Goal: Find specific page/section: Find specific page/section

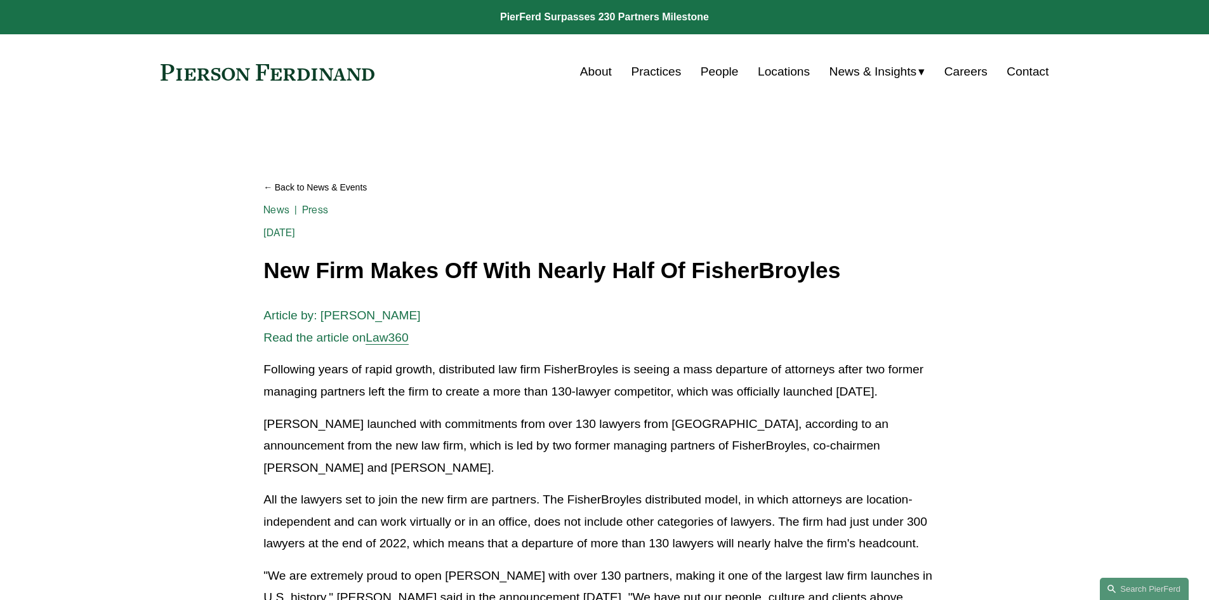
click at [656, 68] on link "Practices" at bounding box center [656, 72] width 50 height 24
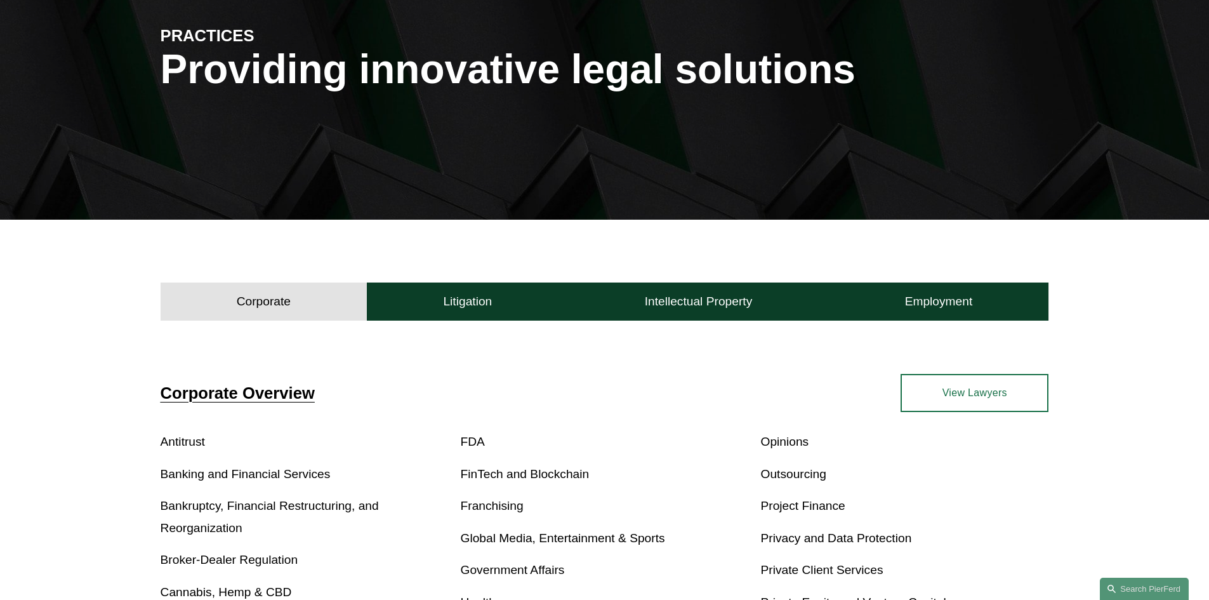
scroll to position [210, 0]
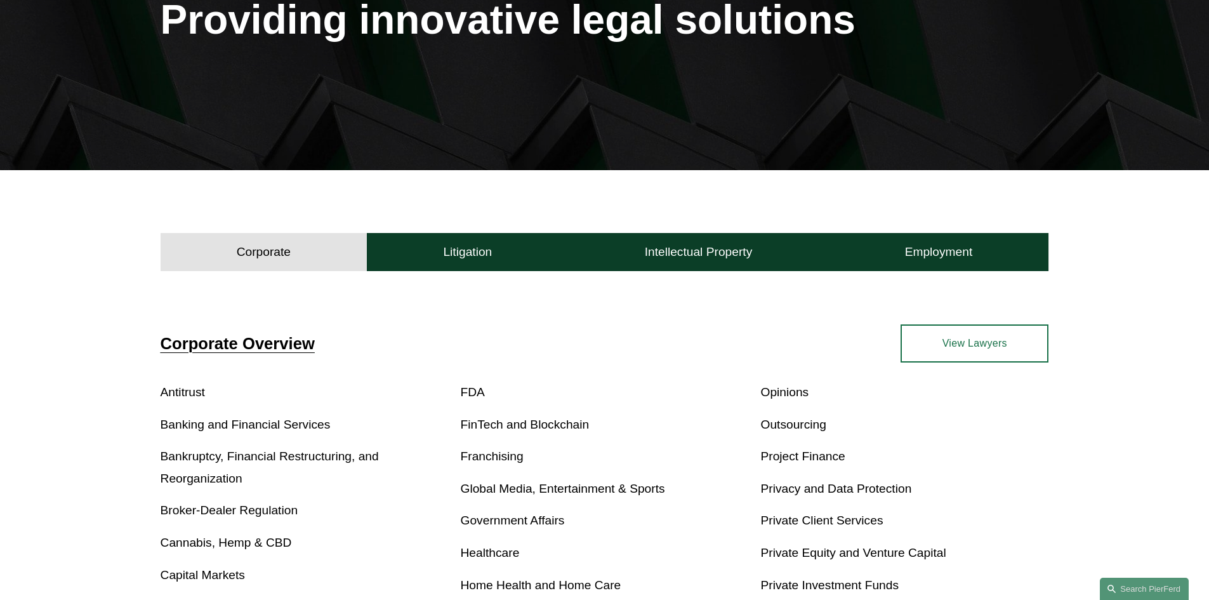
click at [504, 458] on link "Franchising" at bounding box center [492, 455] width 63 height 13
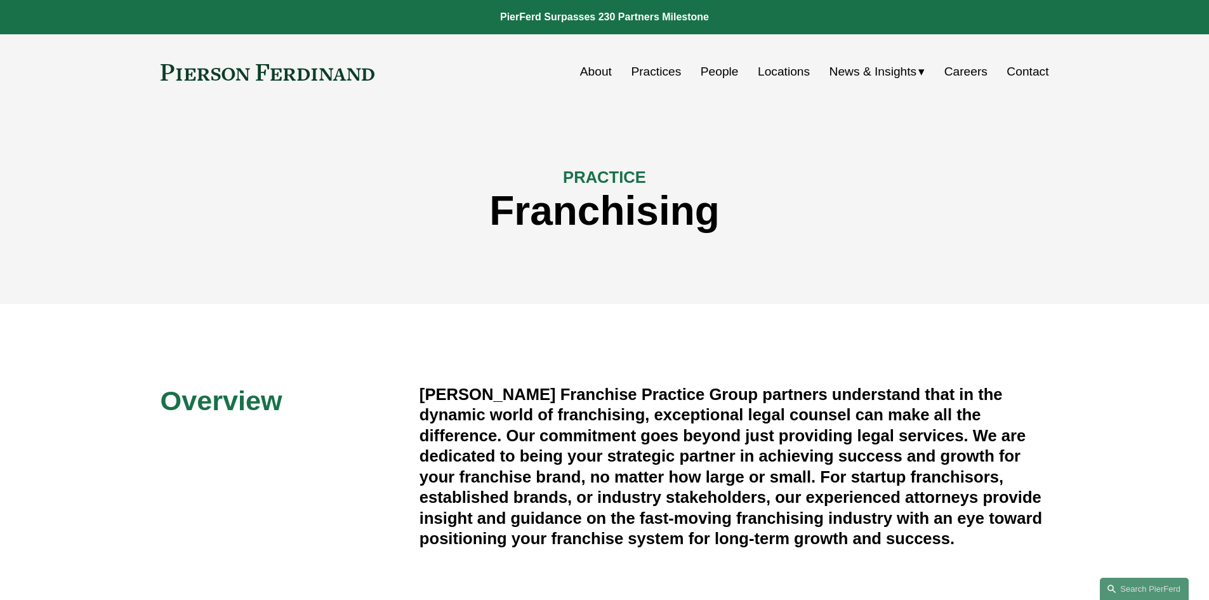
click at [717, 72] on link "People" at bounding box center [720, 72] width 38 height 24
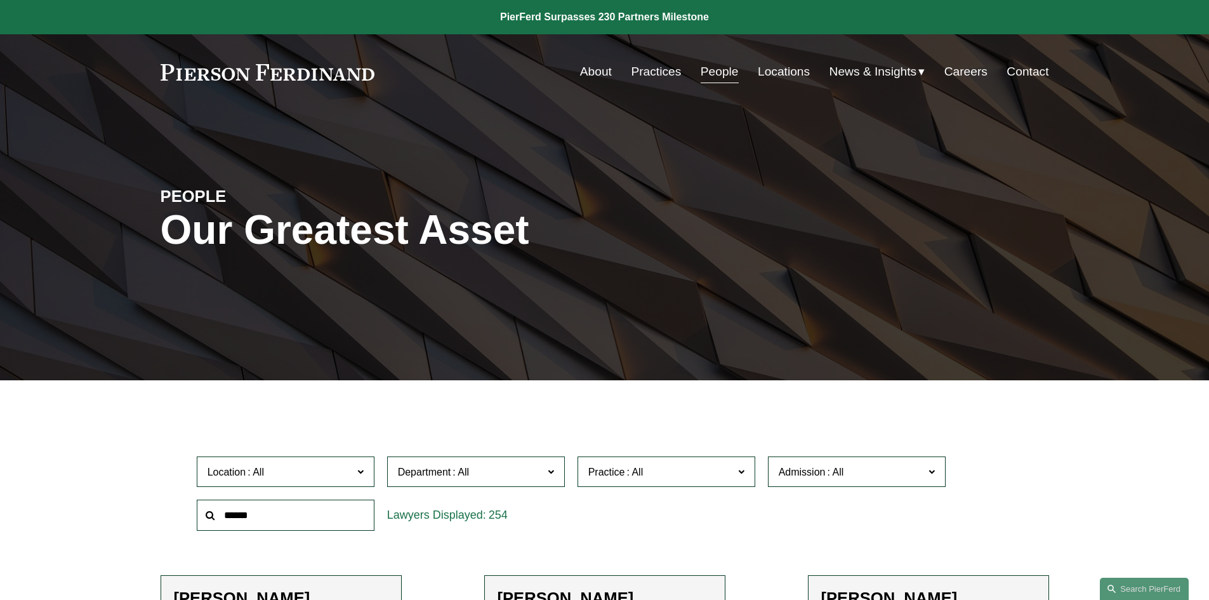
click at [740, 471] on span at bounding box center [740, 471] width 6 height 16
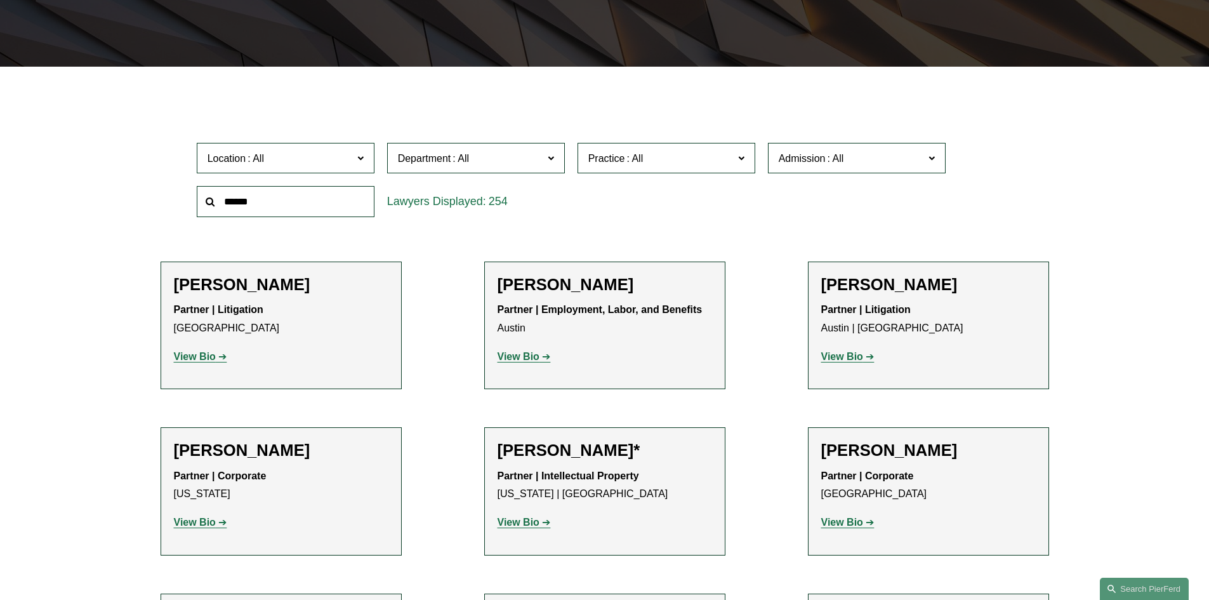
scroll to position [418, 0]
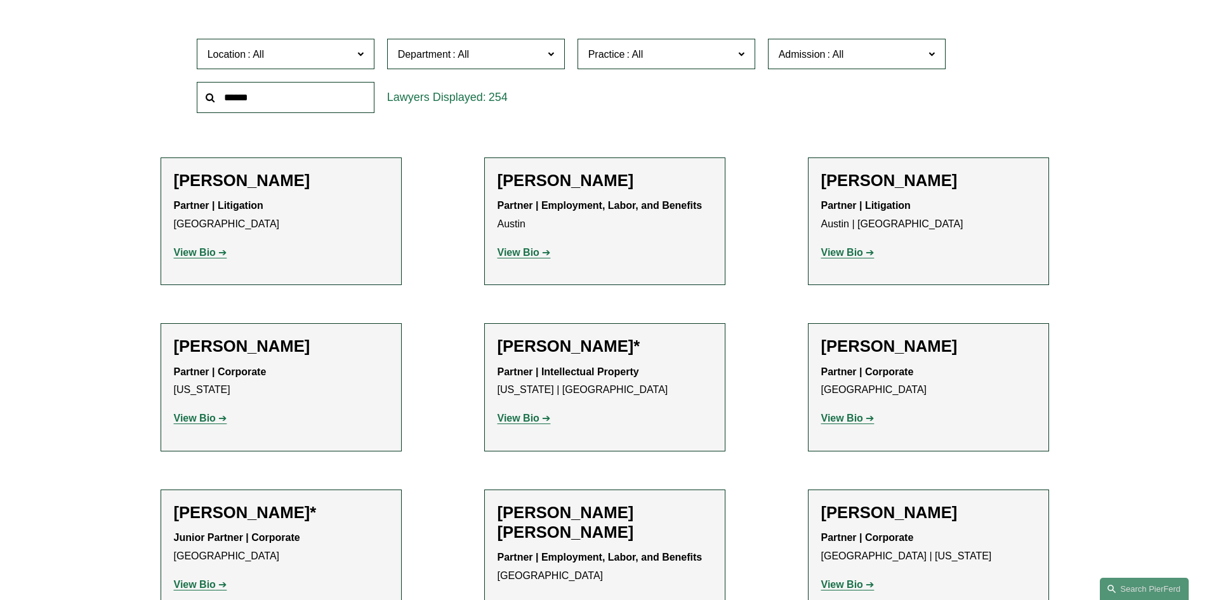
drag, startPoint x: 753, startPoint y: 76, endPoint x: 756, endPoint y: 100, distance: 24.2
click at [756, 100] on div "Location All Atlanta Austin Boston Charlotte Chicago Cincinnati Cleveland Colum…" at bounding box center [604, 75] width 829 height 87
click at [0, 0] on link "All" at bounding box center [0, 0] width 0 height 0
click at [744, 56] on span at bounding box center [740, 53] width 6 height 16
click at [0, 0] on link "All" at bounding box center [0, 0] width 0 height 0
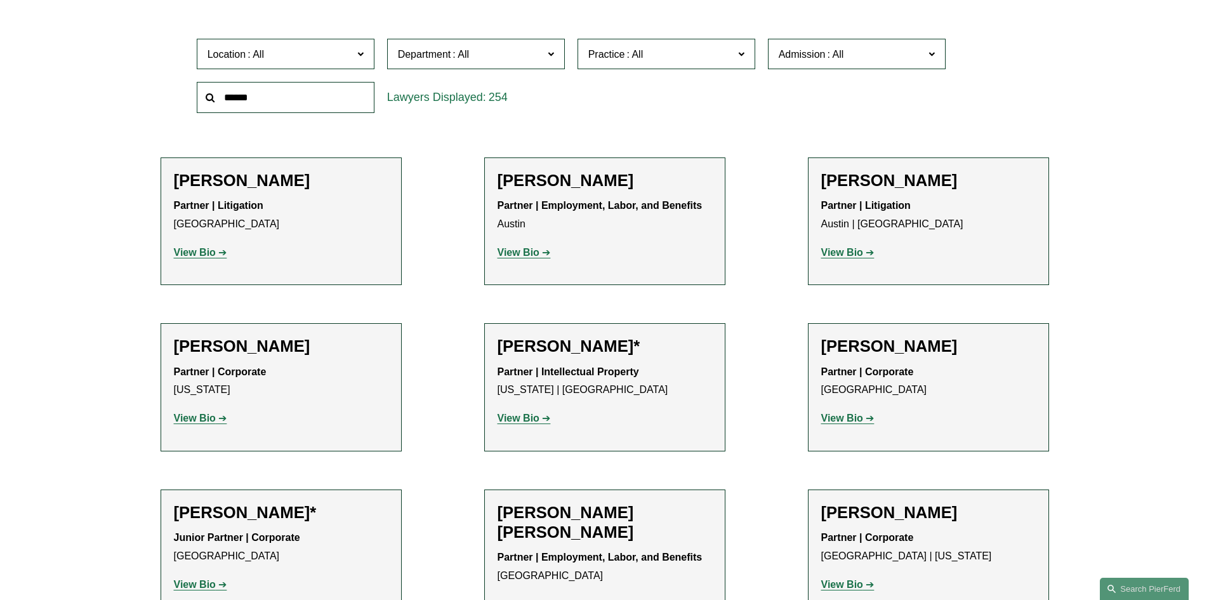
click at [751, 84] on div "Location All Atlanta Austin Boston Charlotte Chicago Cincinnati Cleveland Colum…" at bounding box center [604, 75] width 829 height 87
click at [739, 53] on span at bounding box center [740, 53] width 6 height 16
click at [0, 0] on link "Antitrust Counseling" at bounding box center [0, 0] width 0 height 0
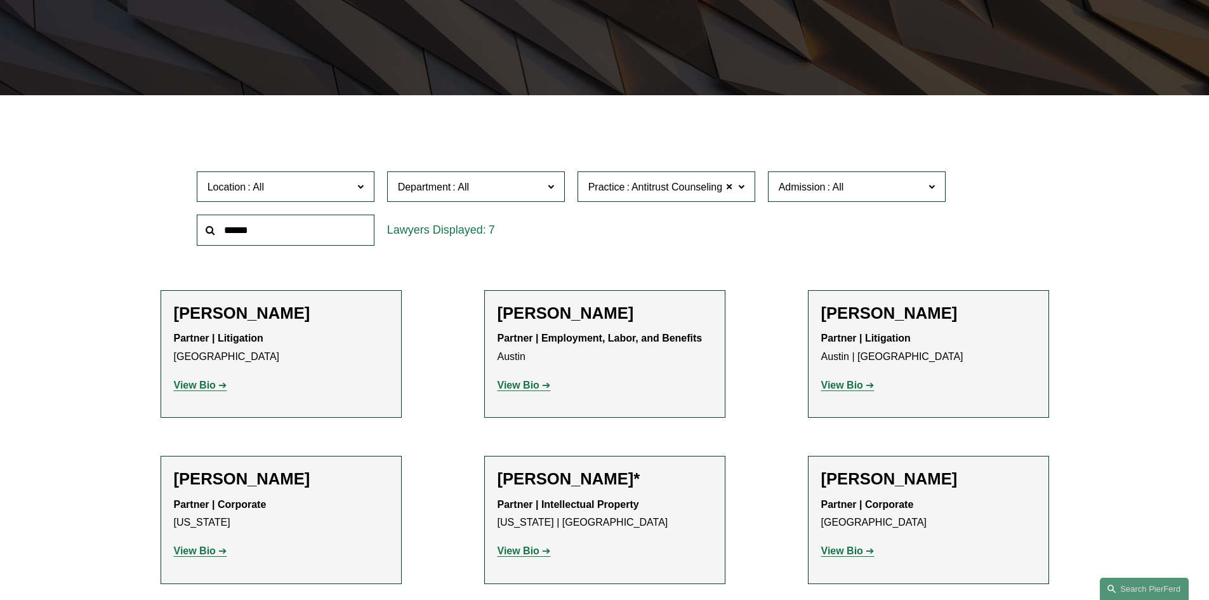
scroll to position [254, 0]
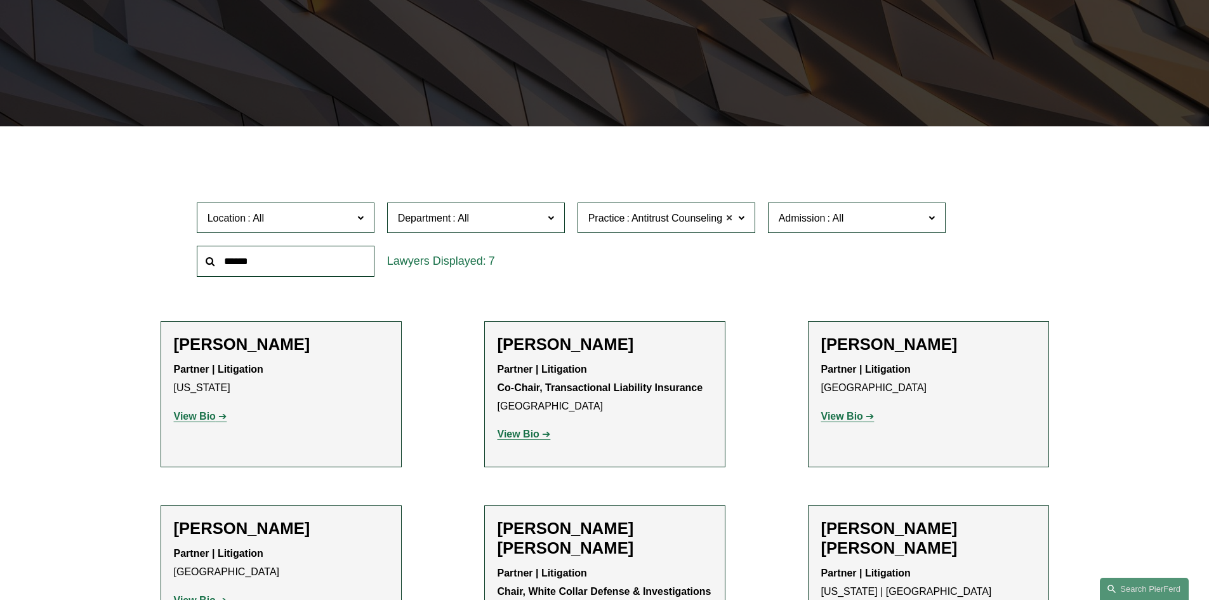
click at [728, 217] on span at bounding box center [730, 217] width 8 height 16
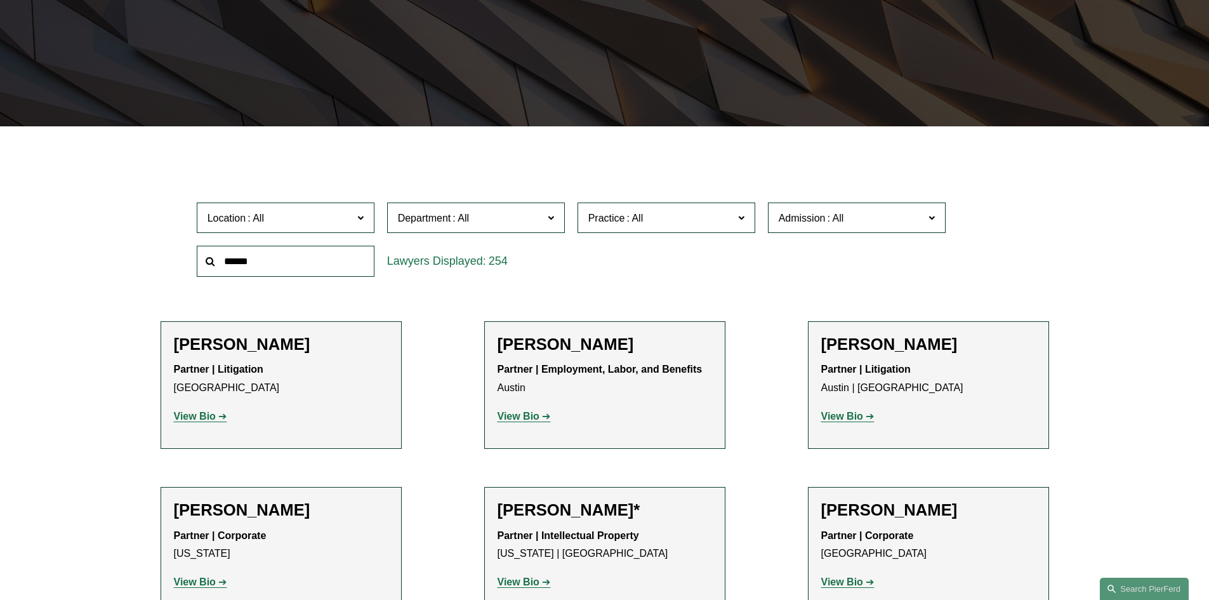
click at [740, 218] on span at bounding box center [740, 217] width 6 height 16
click at [0, 0] on link "Franchising" at bounding box center [0, 0] width 0 height 0
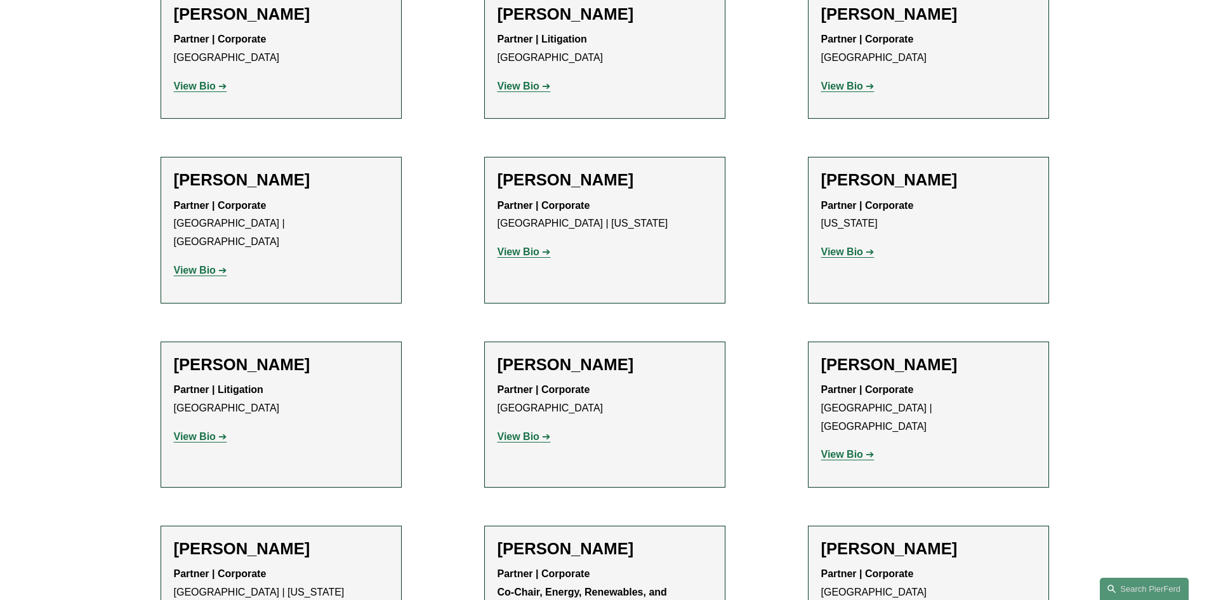
scroll to position [510, 0]
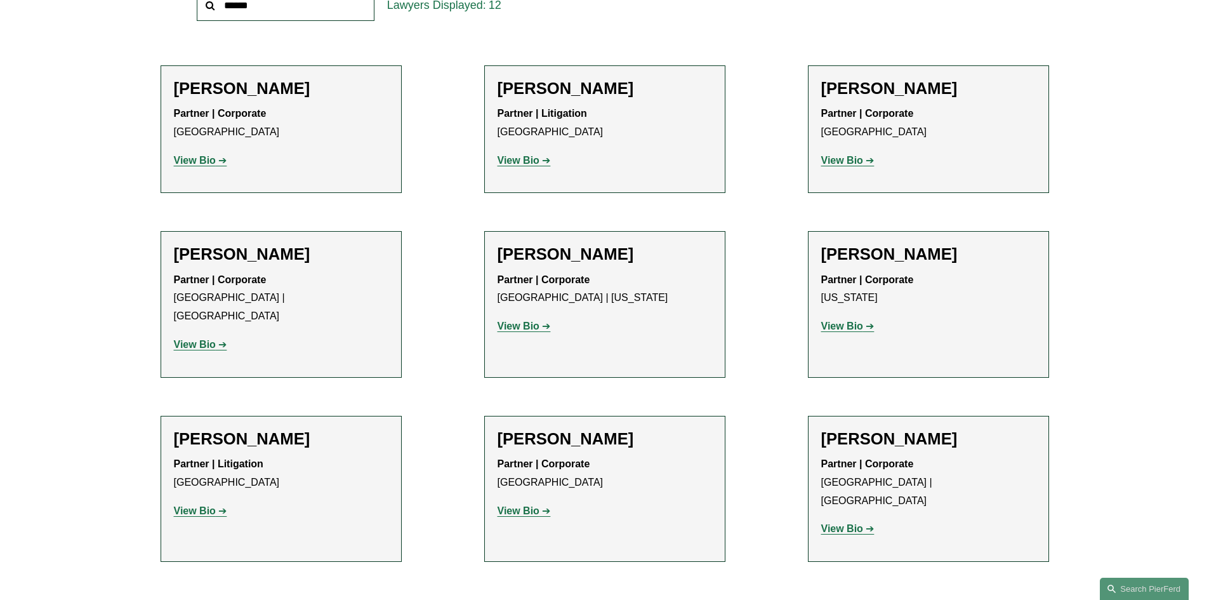
click at [853, 159] on strong "View Bio" at bounding box center [842, 160] width 42 height 11
